Goal: Information Seeking & Learning: Learn about a topic

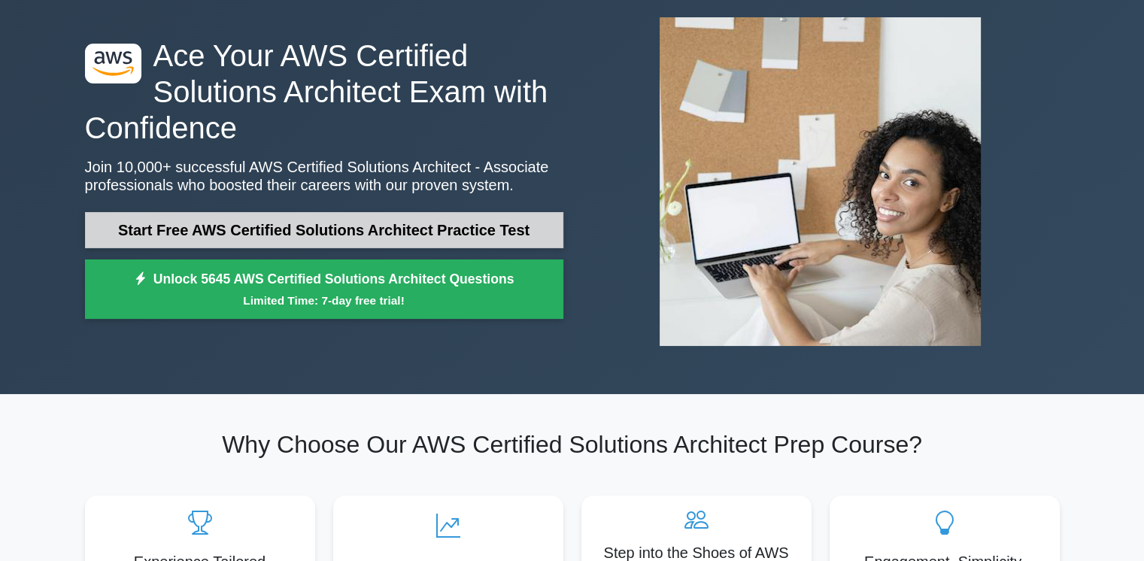
scroll to position [68, 0]
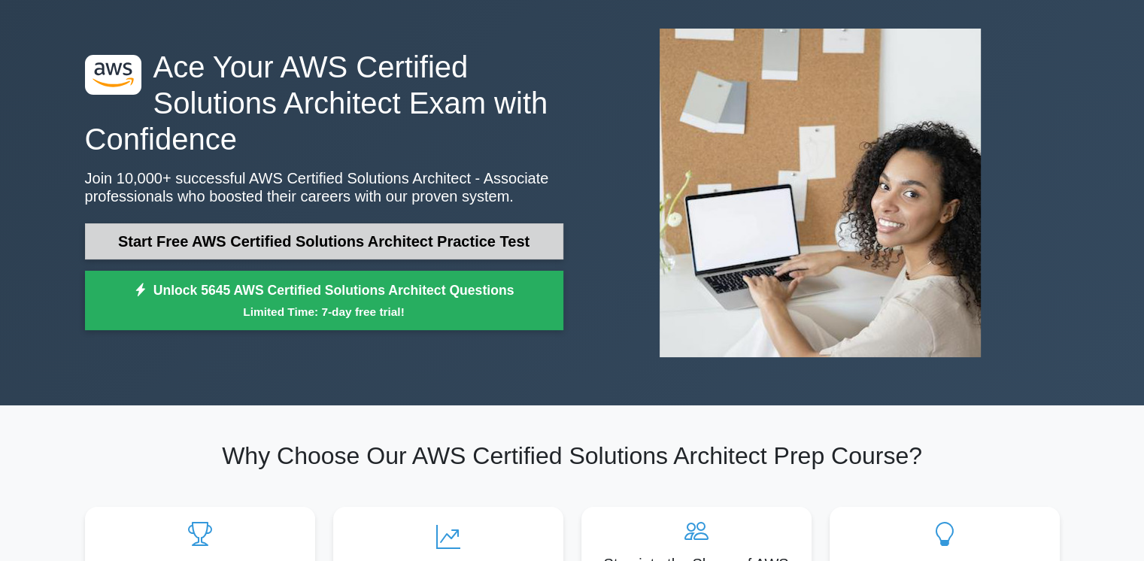
click at [426, 249] on link "Start Free AWS Certified Solutions Architect Practice Test" at bounding box center [324, 241] width 478 height 36
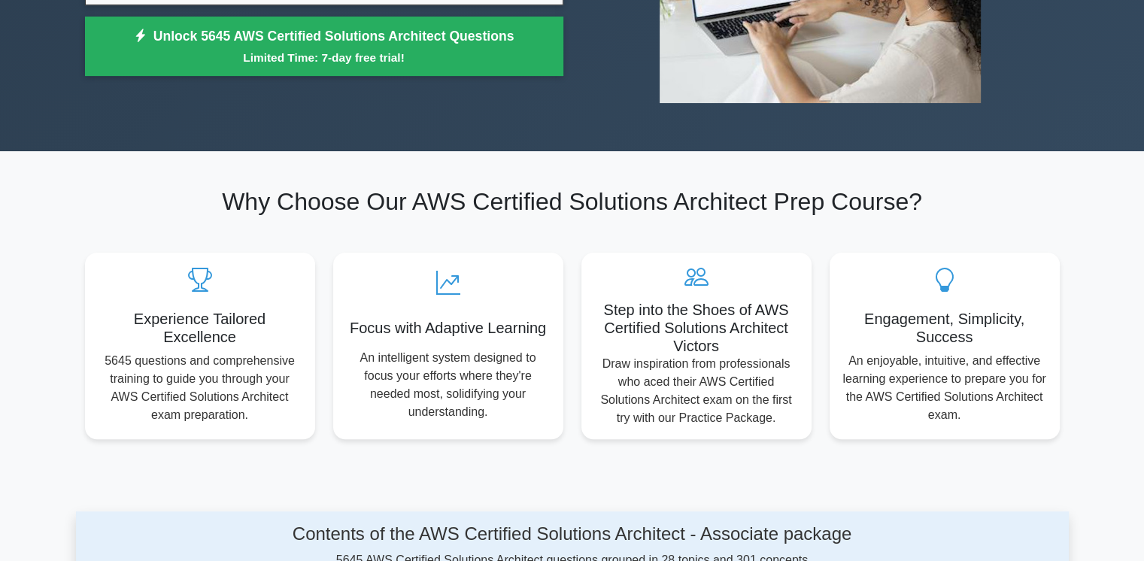
scroll to position [0, 0]
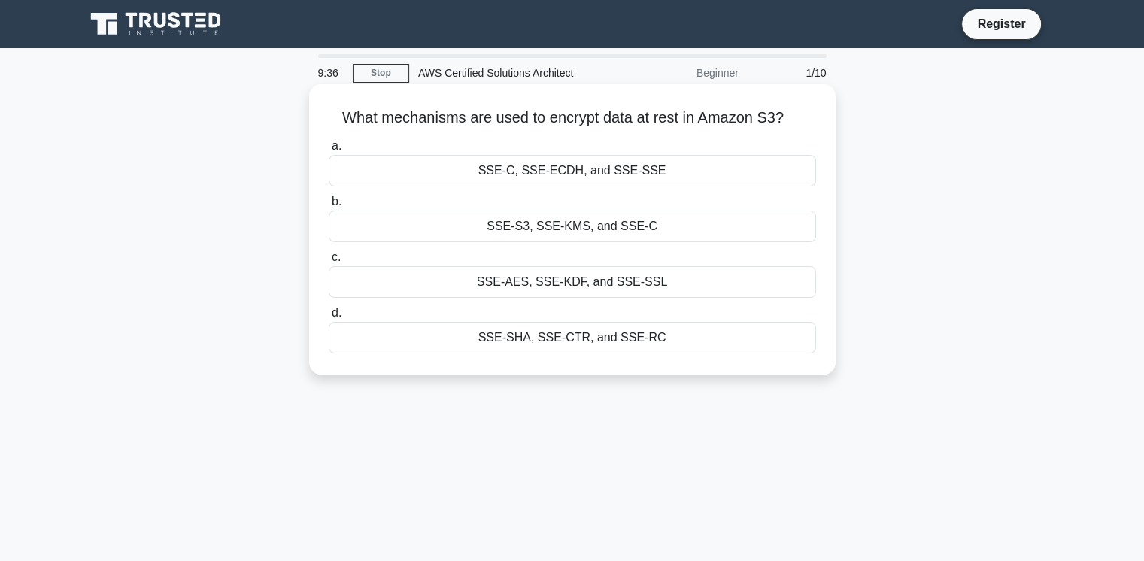
click at [596, 221] on div "SSE-S3, SSE-KMS, and SSE-C" at bounding box center [572, 227] width 487 height 32
click at [329, 207] on input "b. SSE-S3, SSE-KMS, and SSE-C" at bounding box center [329, 202] width 0 height 10
